Goal: Navigation & Orientation: Find specific page/section

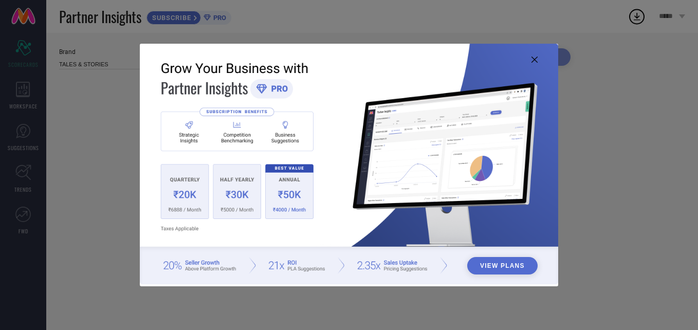
type input "All"
click at [533, 62] on icon at bounding box center [535, 60] width 6 height 6
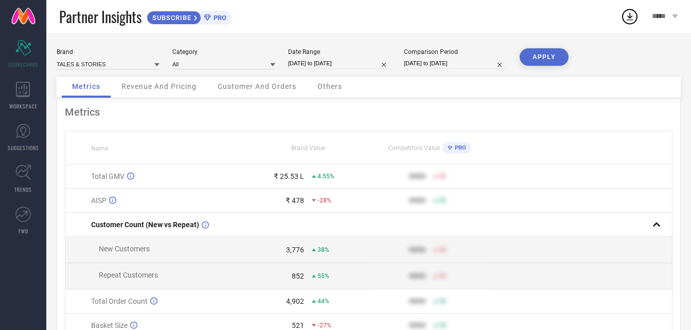
click at [57, 159] on div "Brand TALES & STORIES Category All Date Range [DATE] to [DATE] Comparison Perio…" at bounding box center [368, 230] width 644 height 395
click at [190, 83] on span "Revenue And Pricing" at bounding box center [158, 86] width 75 height 8
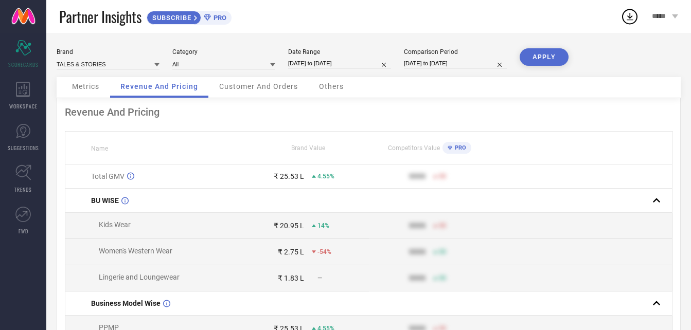
click at [264, 86] on span "Customer And Orders" at bounding box center [258, 86] width 79 height 8
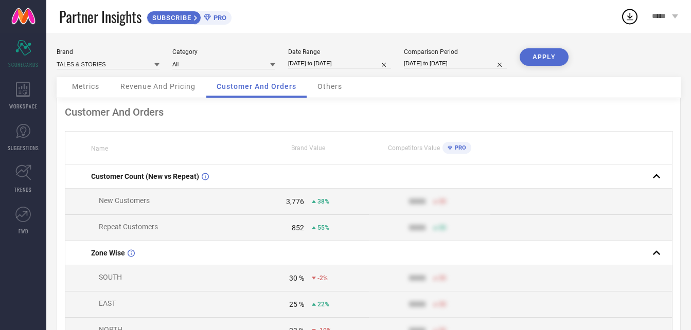
click at [330, 87] on span "Others" at bounding box center [329, 86] width 25 height 8
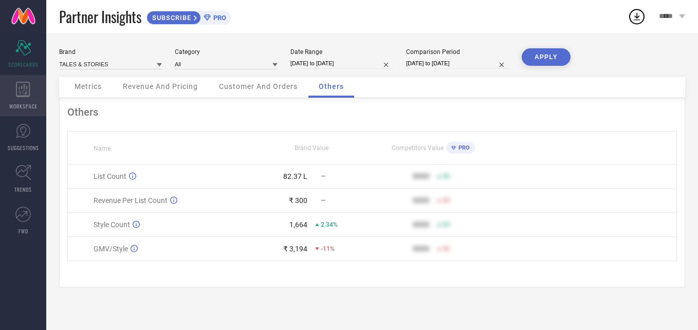
click at [27, 102] on span "WORKSPACE" at bounding box center [23, 106] width 28 height 8
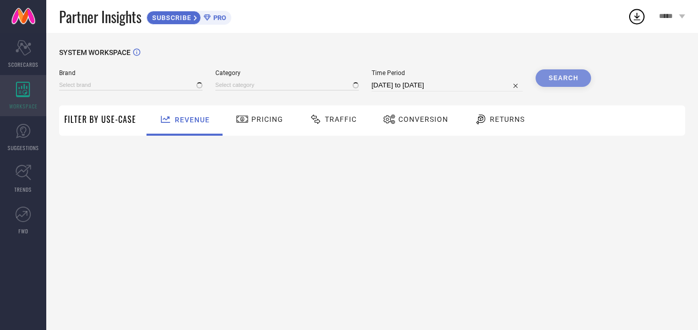
type input "TALES & STORIES"
type input "All"
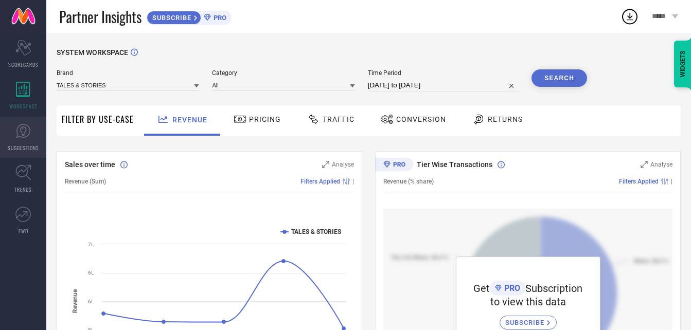
click at [20, 138] on icon at bounding box center [22, 130] width 15 height 15
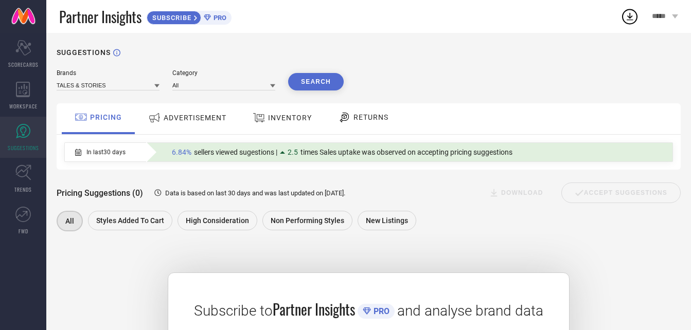
click at [291, 116] on span "INVENTORY" at bounding box center [290, 118] width 44 height 8
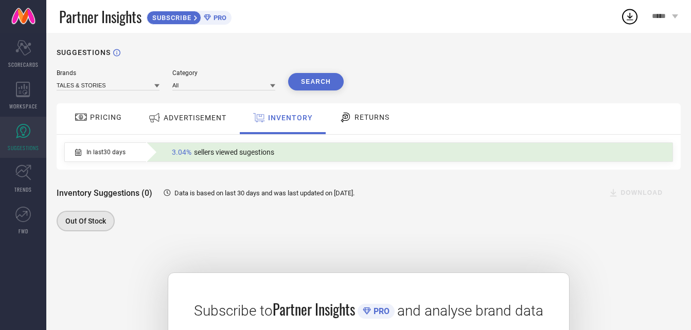
click at [353, 119] on div at bounding box center [346, 117] width 15 height 12
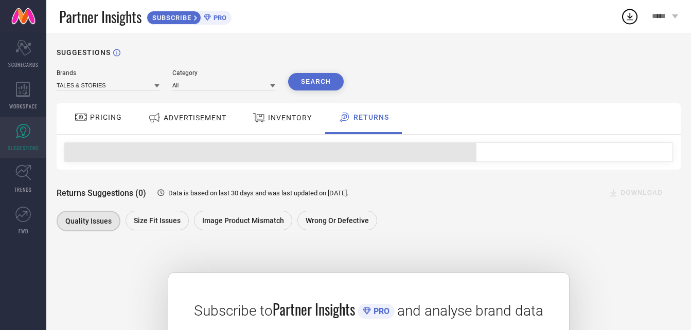
click at [306, 120] on span "INVENTORY" at bounding box center [290, 118] width 44 height 8
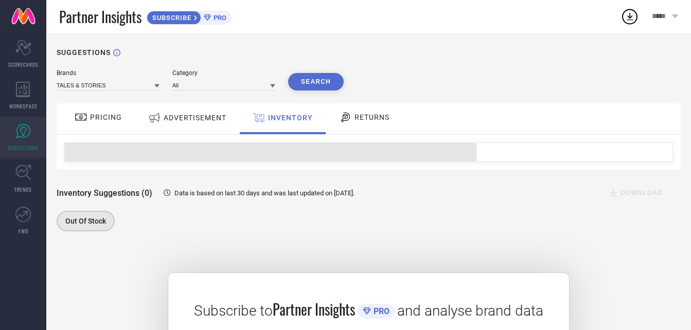
click at [202, 115] on span "ADVERTISEMENT" at bounding box center [195, 118] width 63 height 8
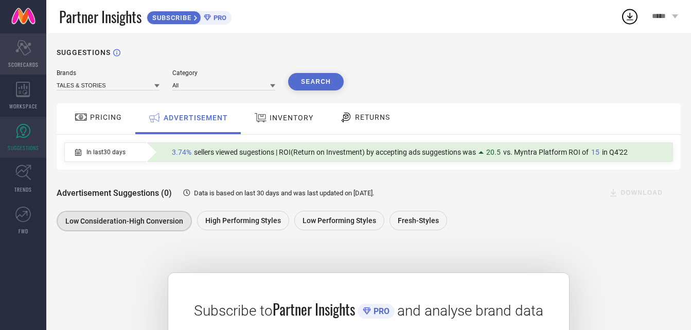
click at [24, 62] on span "SCORECARDS" at bounding box center [23, 65] width 30 height 8
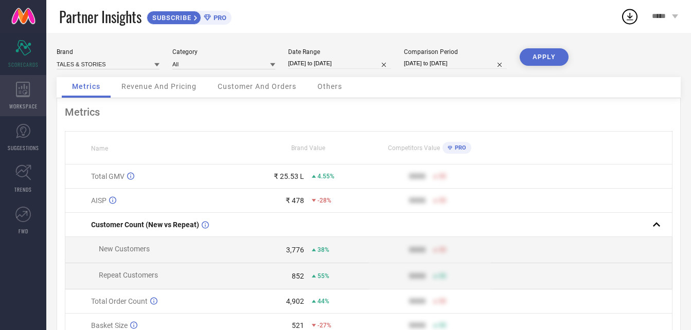
click at [33, 95] on div "WORKSPACE" at bounding box center [23, 95] width 46 height 41
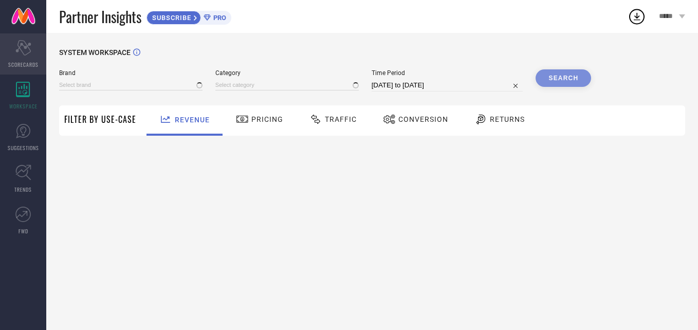
type input "TALES & STORIES"
type input "All"
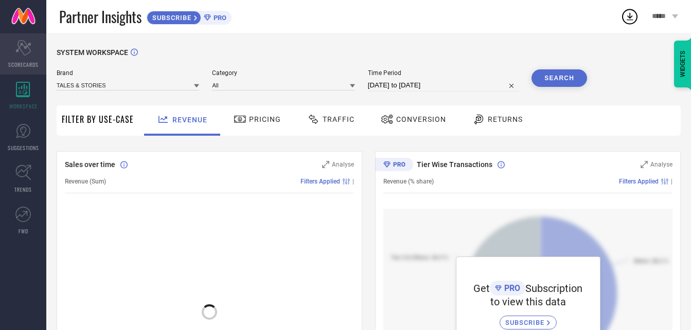
click at [29, 67] on span "SCORECARDS" at bounding box center [23, 65] width 30 height 8
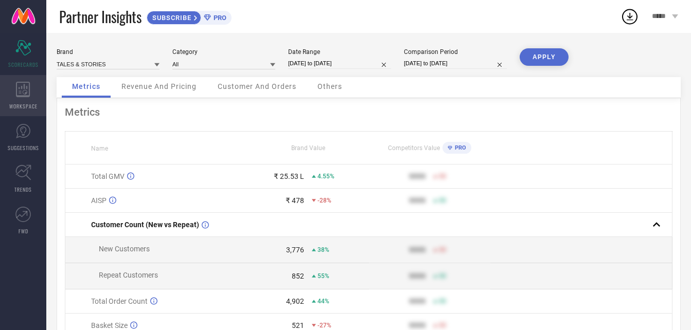
click at [19, 106] on span "WORKSPACE" at bounding box center [23, 106] width 28 height 8
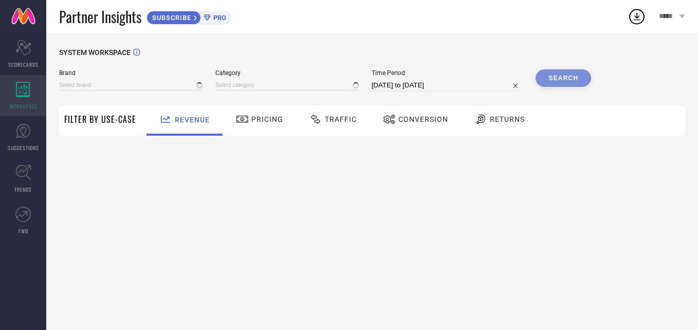
type input "TALES & STORIES"
type input "All"
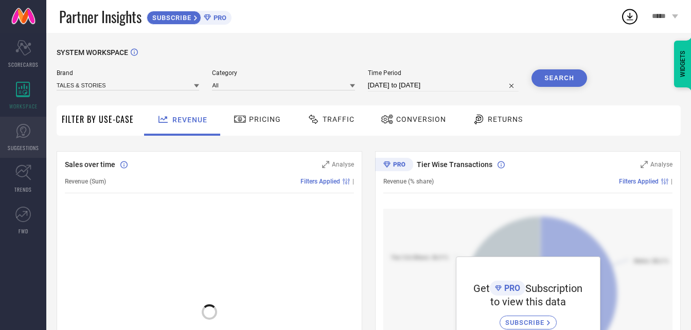
click at [23, 137] on icon at bounding box center [23, 131] width 14 height 14
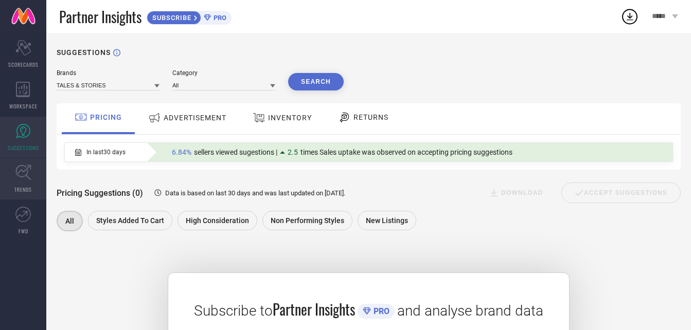
click at [23, 172] on icon at bounding box center [23, 173] width 16 height 16
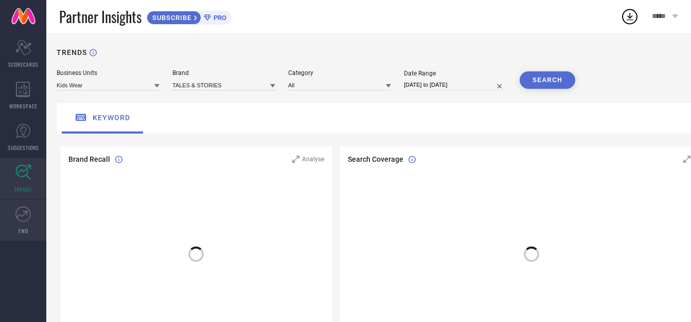
click at [21, 219] on icon at bounding box center [22, 214] width 15 height 15
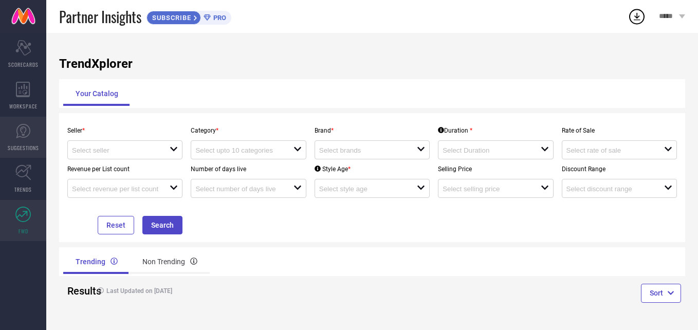
click at [16, 126] on icon at bounding box center [22, 130] width 15 height 15
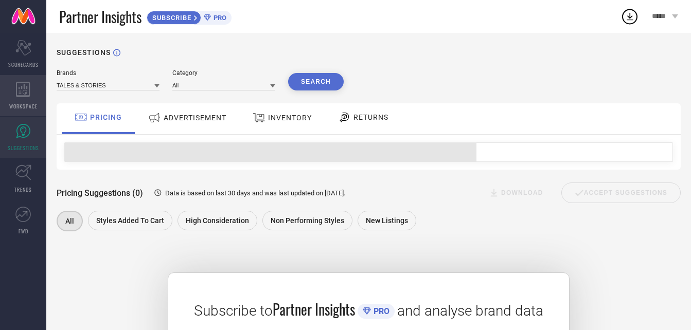
click at [16, 106] on span "WORKSPACE" at bounding box center [23, 106] width 28 height 8
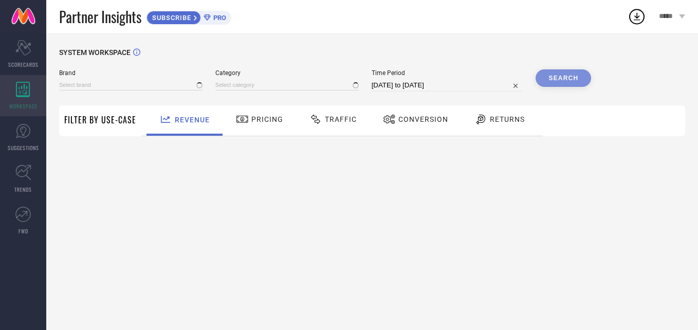
type input "TALES & STORIES"
type input "All"
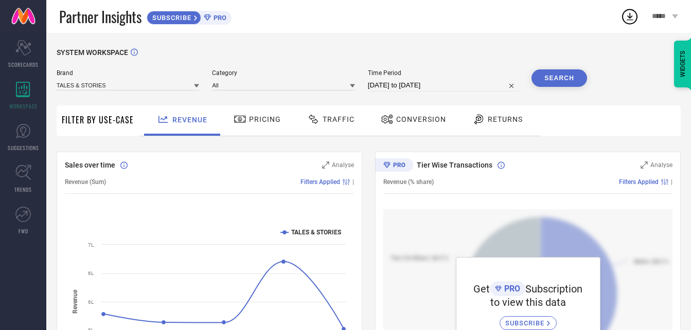
click at [339, 123] on span "Traffic" at bounding box center [338, 119] width 32 height 8
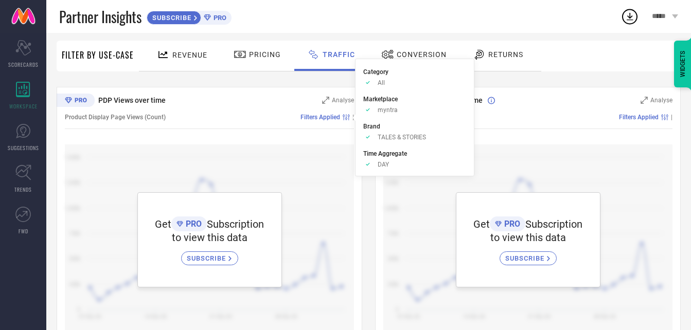
scroll to position [95, 0]
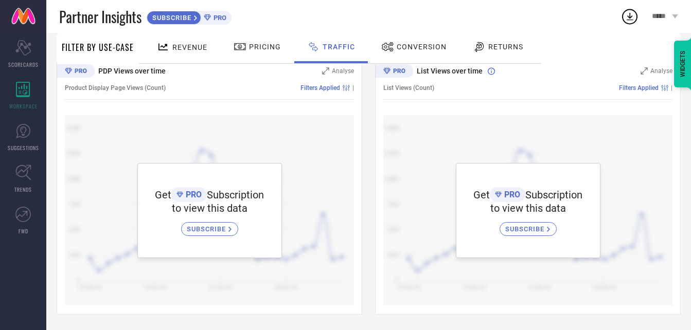
click at [428, 45] on span "Conversion" at bounding box center [421, 47] width 50 height 8
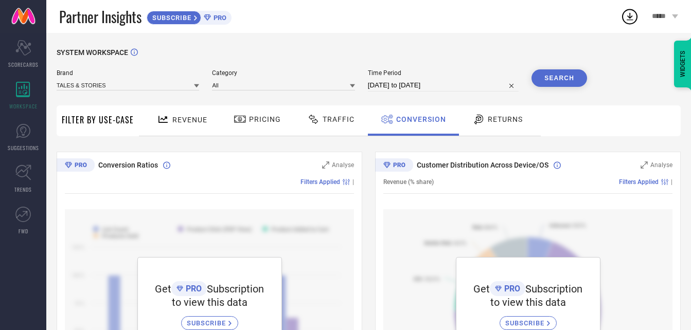
click at [491, 125] on div "Returns" at bounding box center [497, 119] width 56 height 17
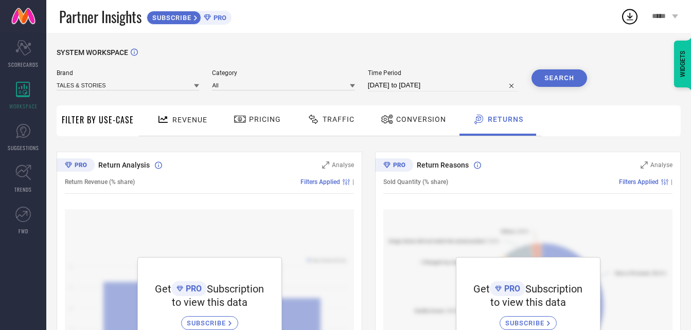
click at [415, 125] on div "Conversion" at bounding box center [413, 119] width 70 height 17
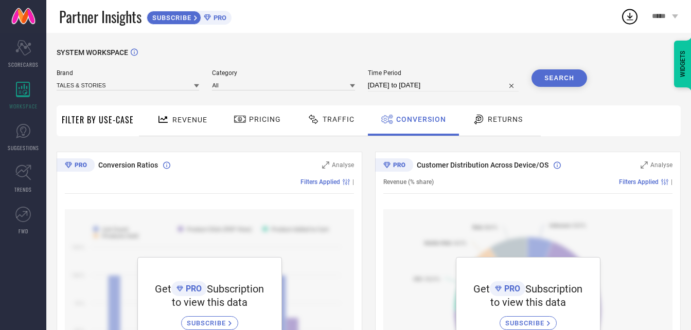
click at [334, 120] on span "Traffic" at bounding box center [338, 119] width 32 height 8
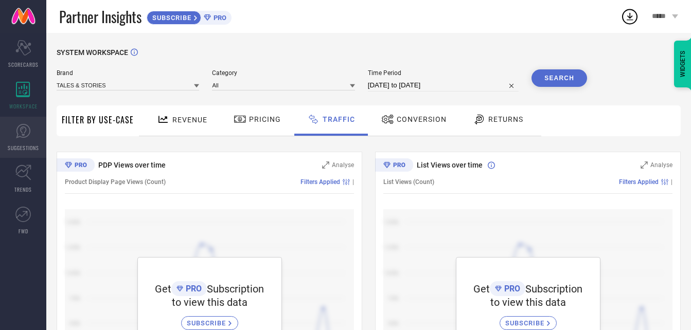
click at [20, 144] on span "SUGGESTIONS" at bounding box center [23, 148] width 31 height 8
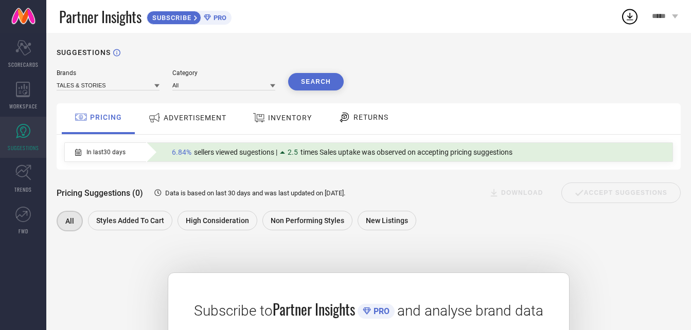
click at [189, 111] on div "ADVERTISEMENT" at bounding box center [187, 117] width 83 height 19
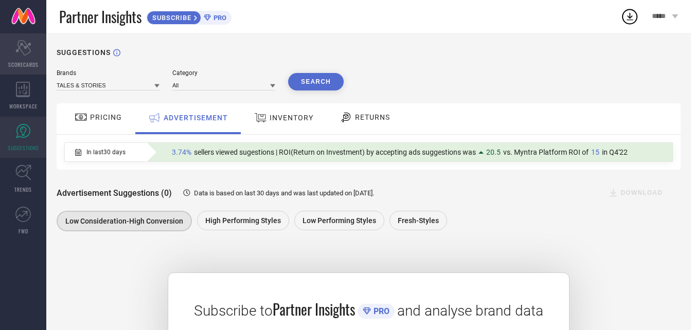
click at [18, 60] on div "Scorecard SCORECARDS" at bounding box center [23, 53] width 46 height 41
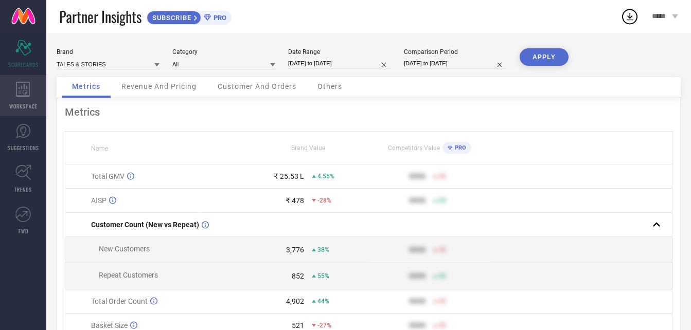
click at [34, 106] on span "WORKSPACE" at bounding box center [23, 106] width 28 height 8
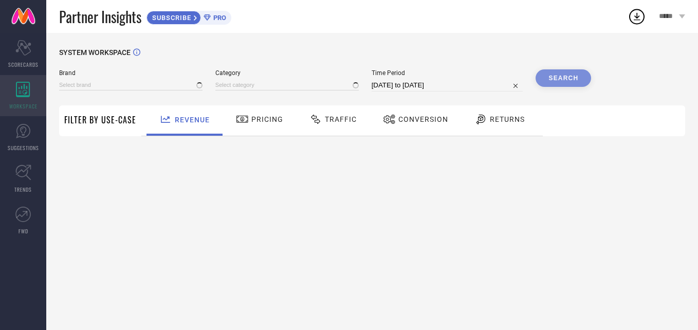
type input "TALES & STORIES"
type input "All"
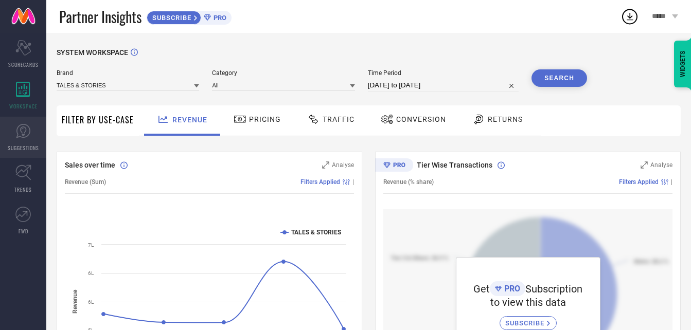
click at [26, 140] on link "SUGGESTIONS" at bounding box center [23, 137] width 46 height 41
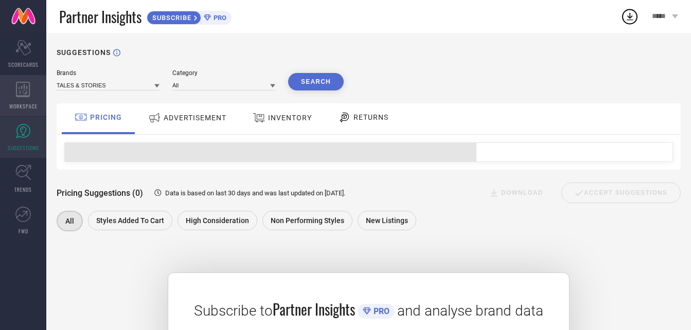
click at [26, 100] on div "WORKSPACE" at bounding box center [23, 95] width 46 height 41
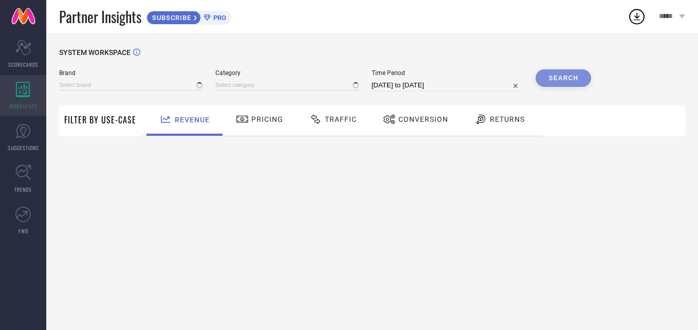
type input "TALES & STORIES"
type input "All"
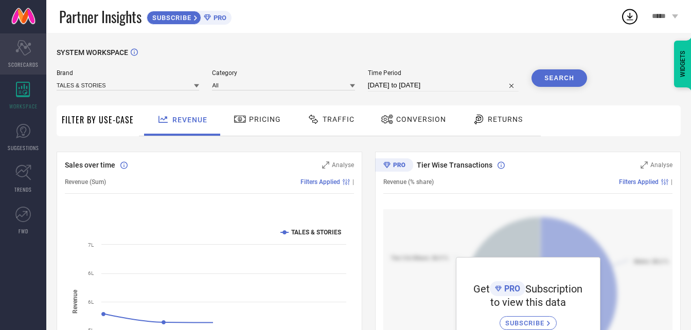
click at [23, 59] on div "Scorecard SCORECARDS" at bounding box center [23, 53] width 46 height 41
